Goal: Contribute content

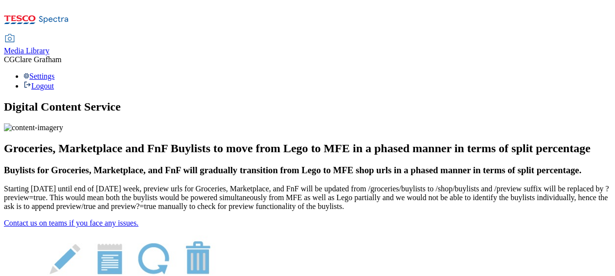
click at [49, 46] on span "Media Library" at bounding box center [26, 50] width 45 height 8
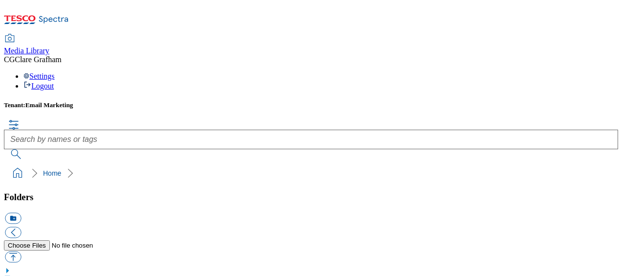
scroll to position [3, 0]
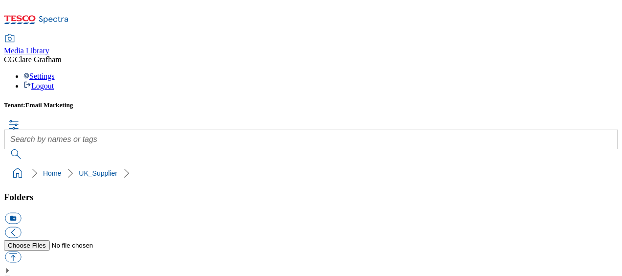
scroll to position [166, 0]
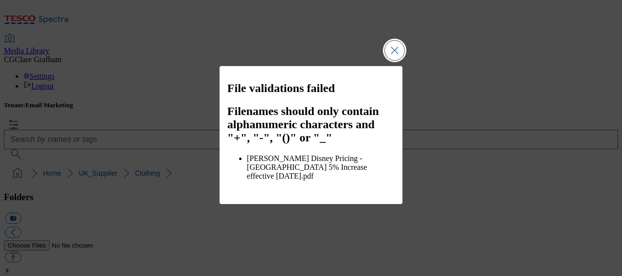
click at [393, 60] on button "Close Modal" at bounding box center [395, 51] width 20 height 20
click at [391, 60] on button "Close Modal" at bounding box center [395, 51] width 20 height 20
click at [393, 60] on button "Close Modal" at bounding box center [395, 51] width 20 height 20
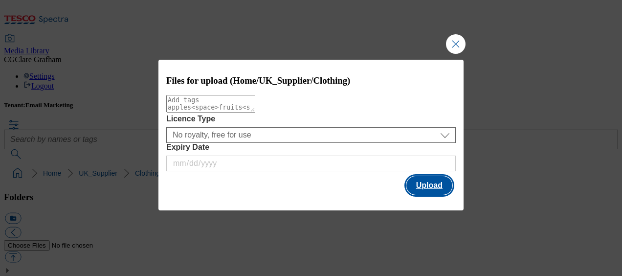
click at [426, 191] on button "Upload" at bounding box center [429, 185] width 46 height 19
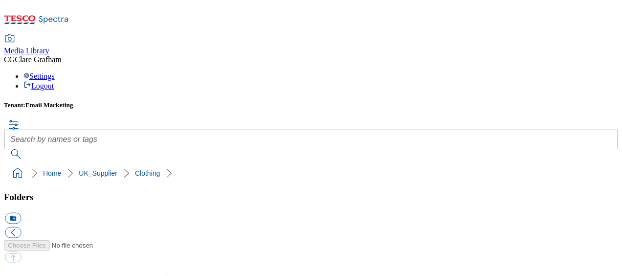
click at [606, 72] on div "Settings Logout" at bounding box center [311, 81] width 614 height 19
click at [597, 72] on div "Settings Logout" at bounding box center [311, 81] width 614 height 19
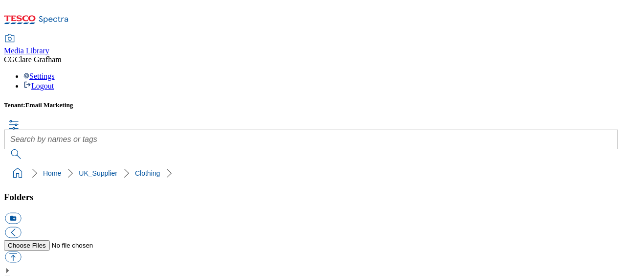
click at [601, 72] on div "Settings Logout" at bounding box center [311, 81] width 614 height 19
click at [54, 82] on link "Logout" at bounding box center [38, 86] width 30 height 8
